Goal: Information Seeking & Learning: Find specific fact

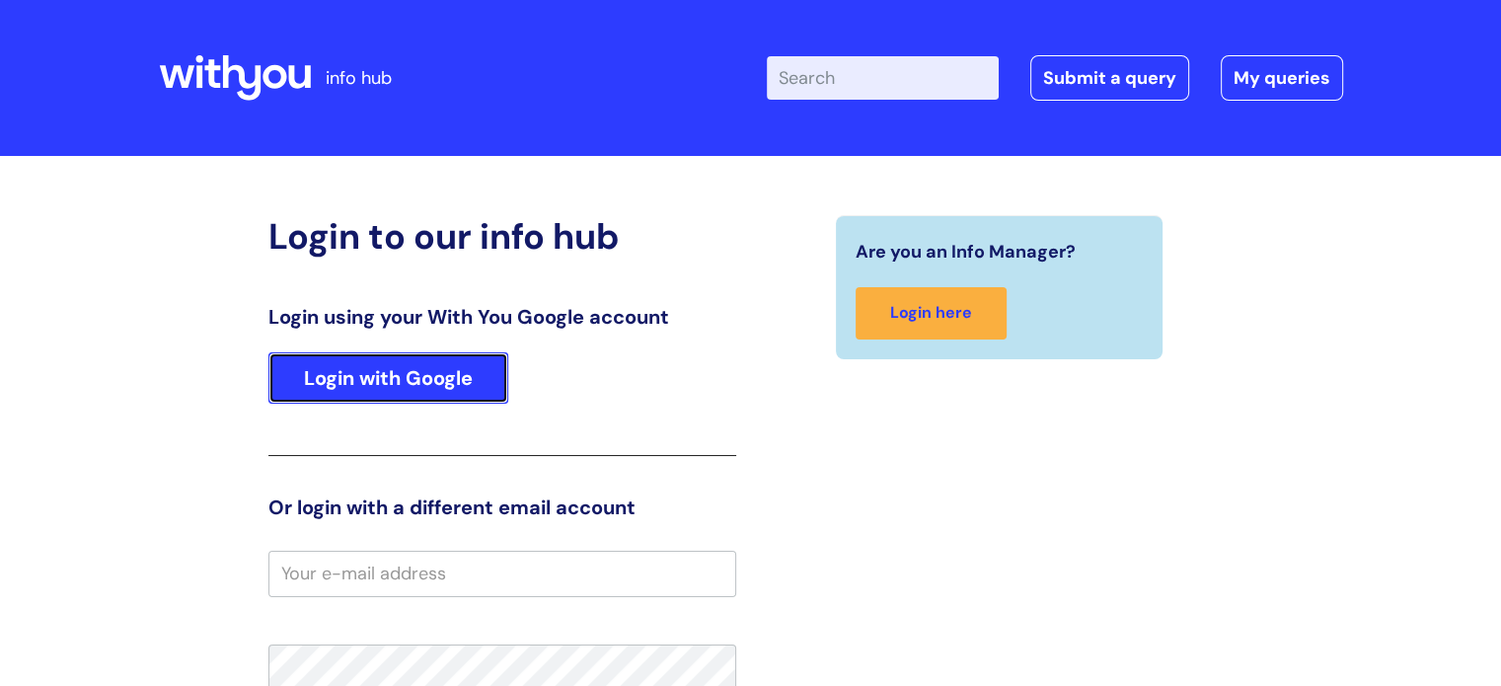
click at [372, 382] on link "Login with Google" at bounding box center [388, 377] width 240 height 51
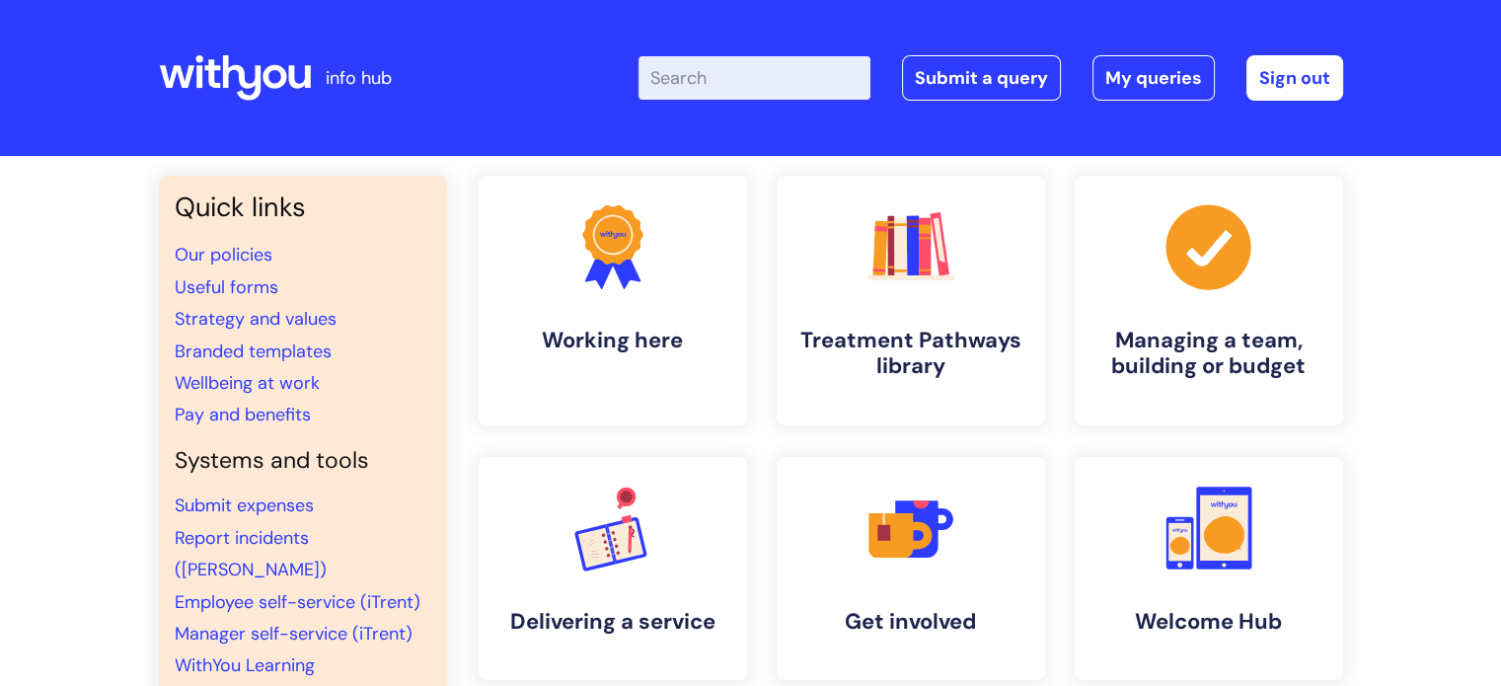
click at [819, 82] on input "Enter your search term here..." at bounding box center [755, 77] width 232 height 43
type input "interview"
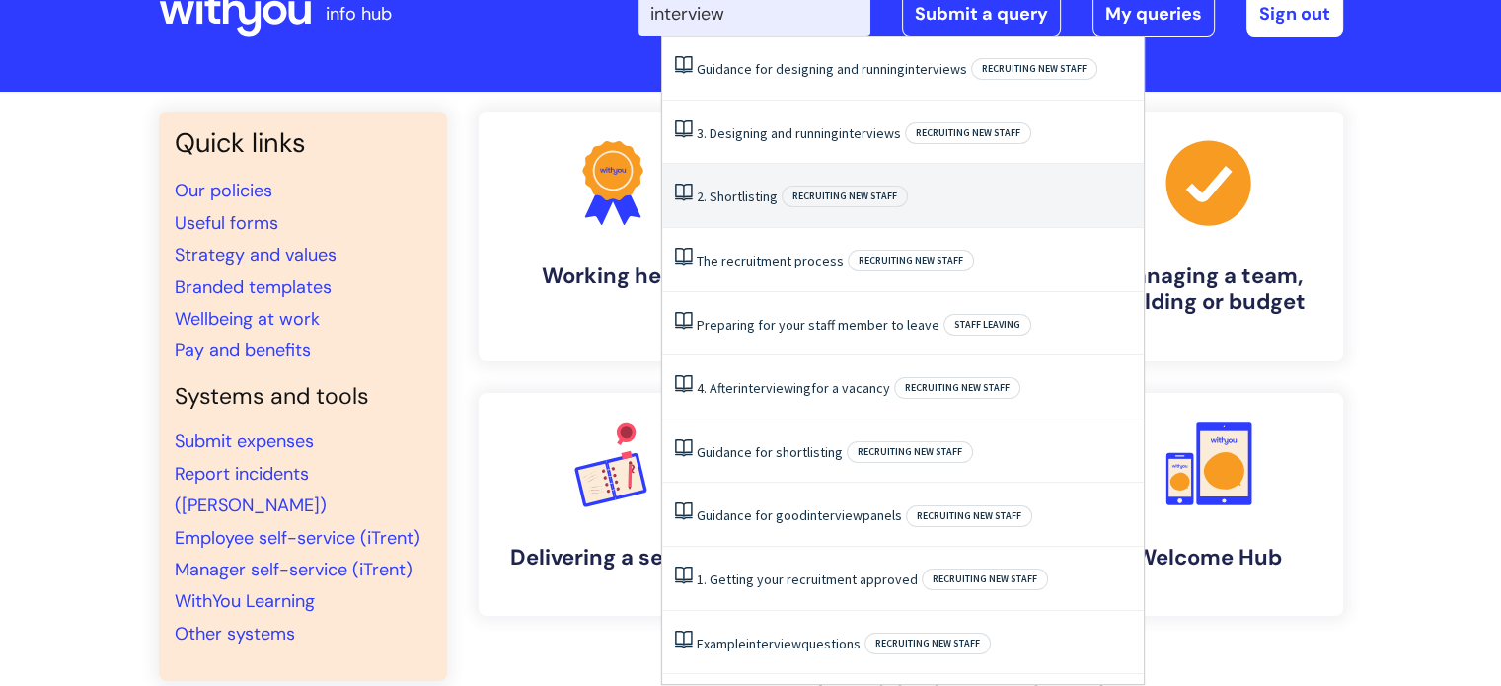
scroll to position [99, 0]
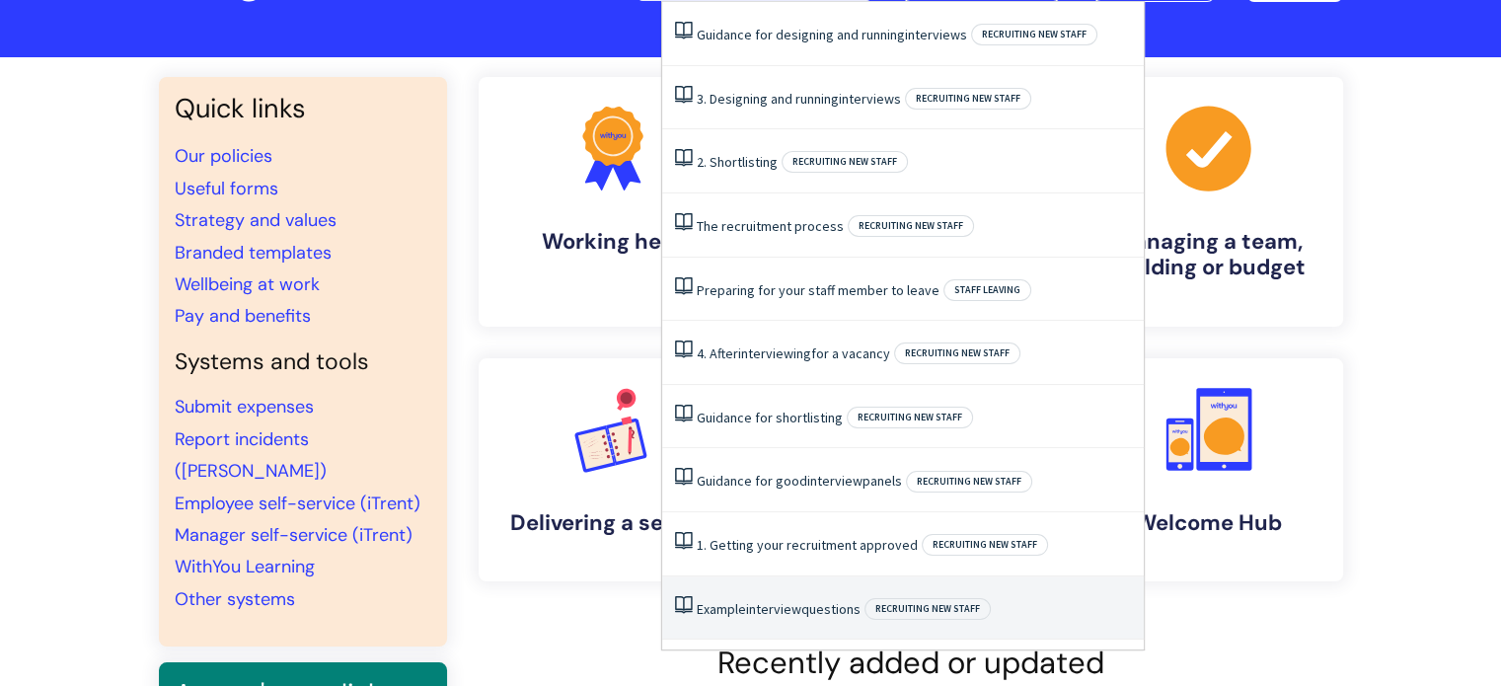
click at [805, 611] on link "Example interview questions" at bounding box center [779, 609] width 164 height 18
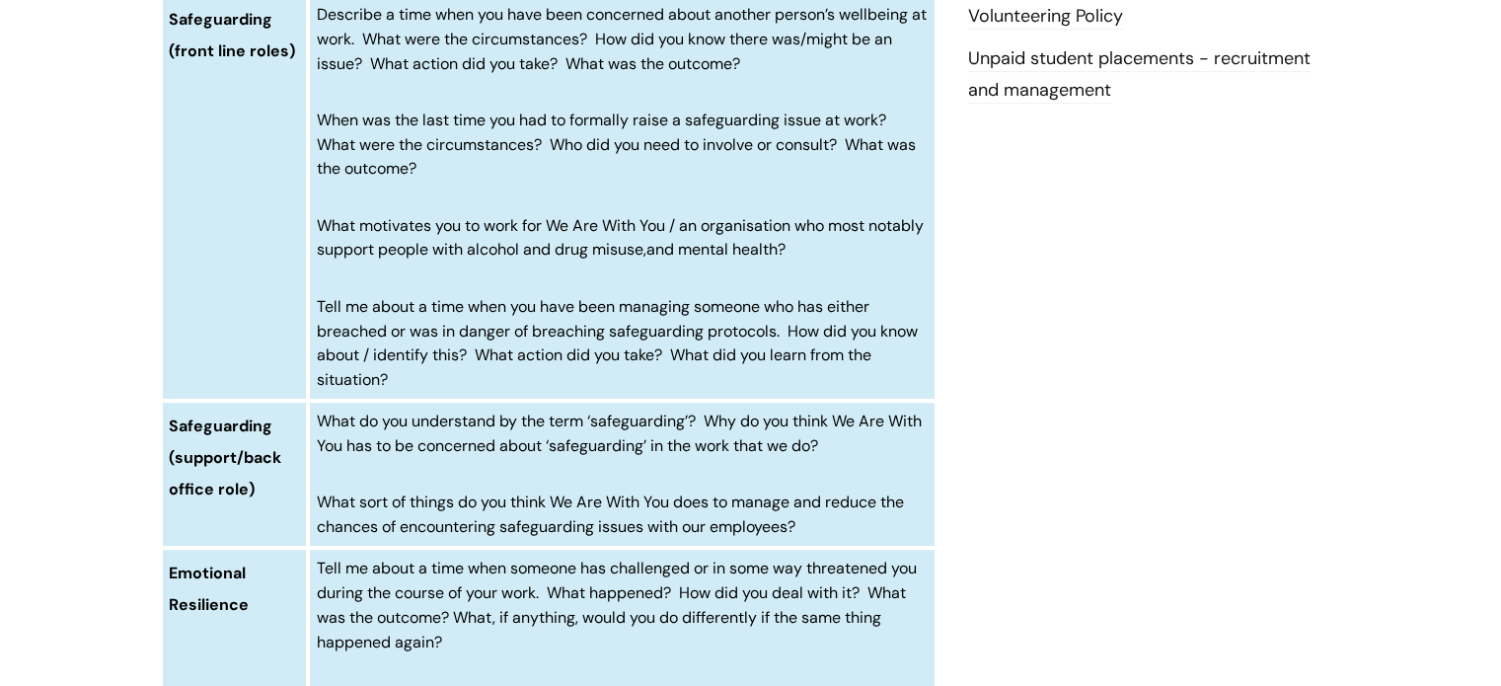
scroll to position [888, 0]
